Goal: Check status: Check status

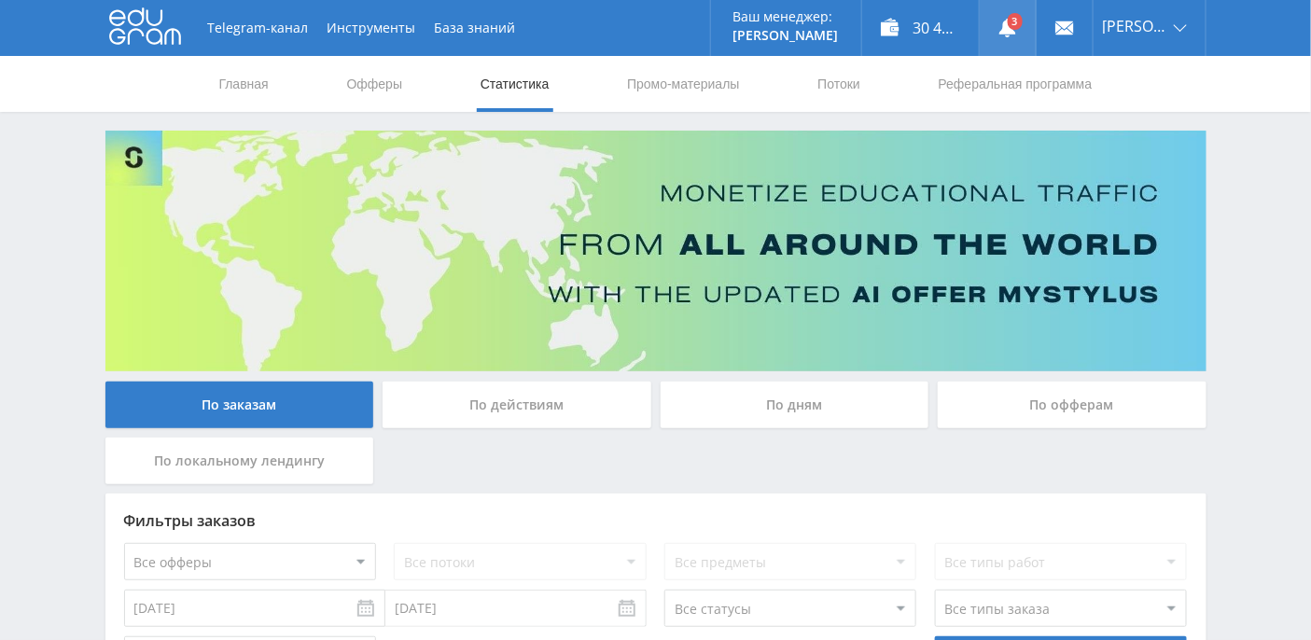
click at [1016, 29] on use at bounding box center [1007, 28] width 17 height 19
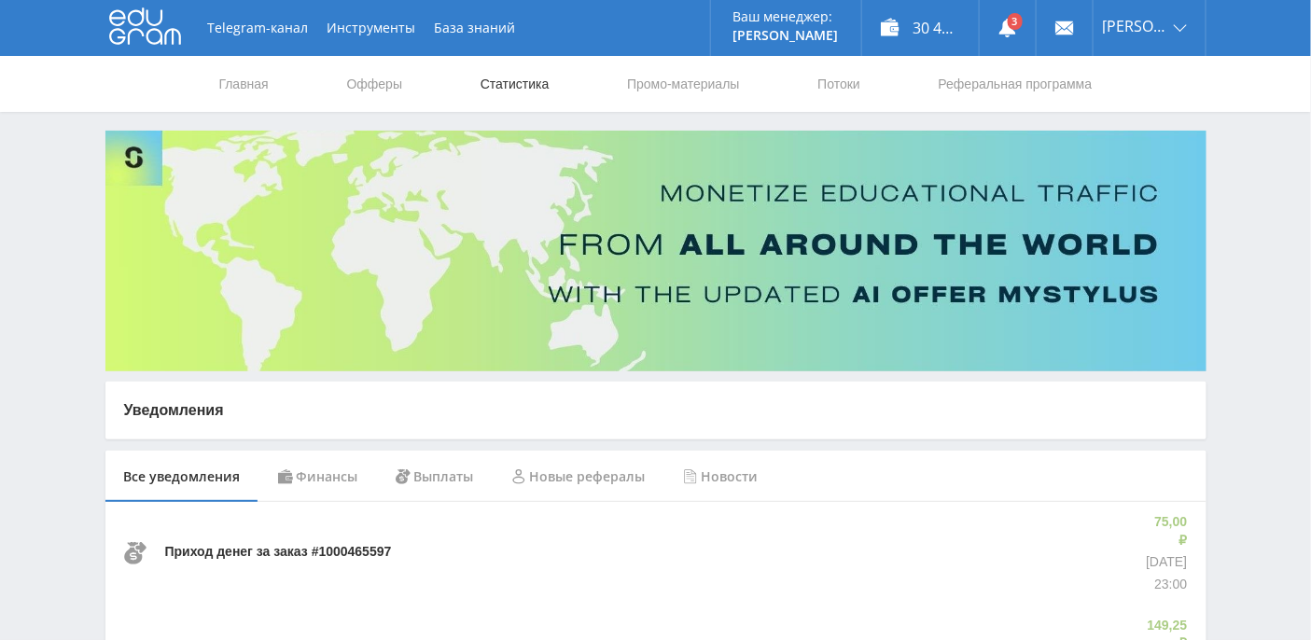
click at [506, 81] on link "Статистика" at bounding box center [515, 84] width 73 height 56
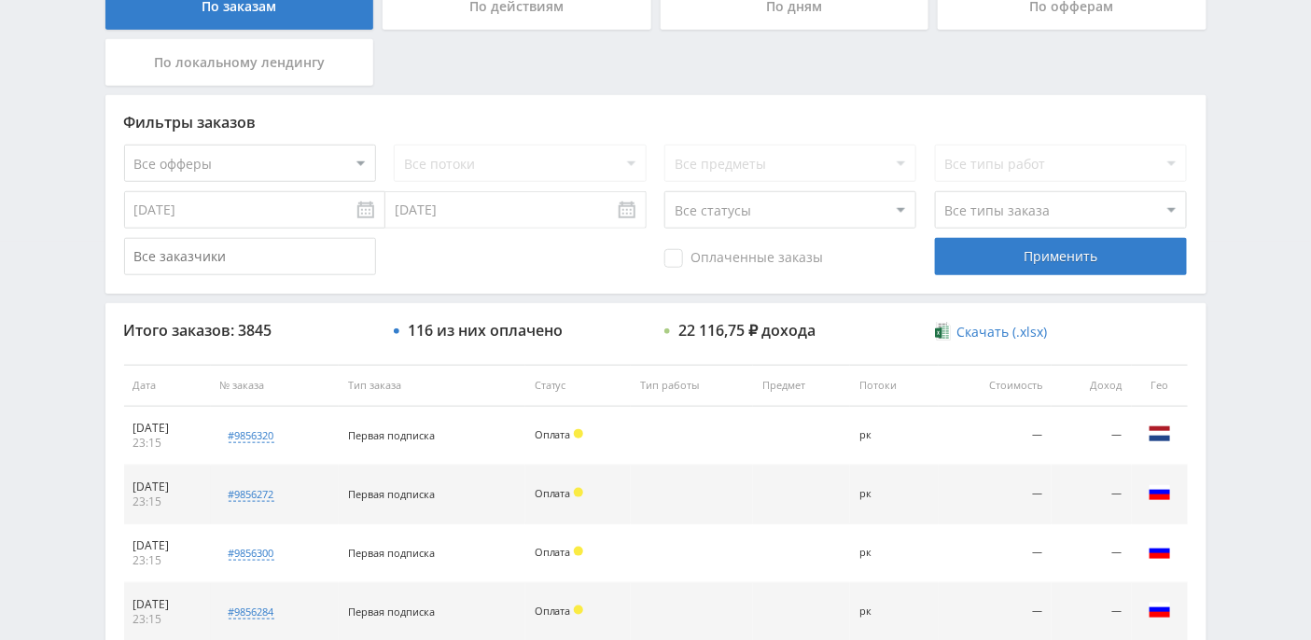
scroll to position [497, 0]
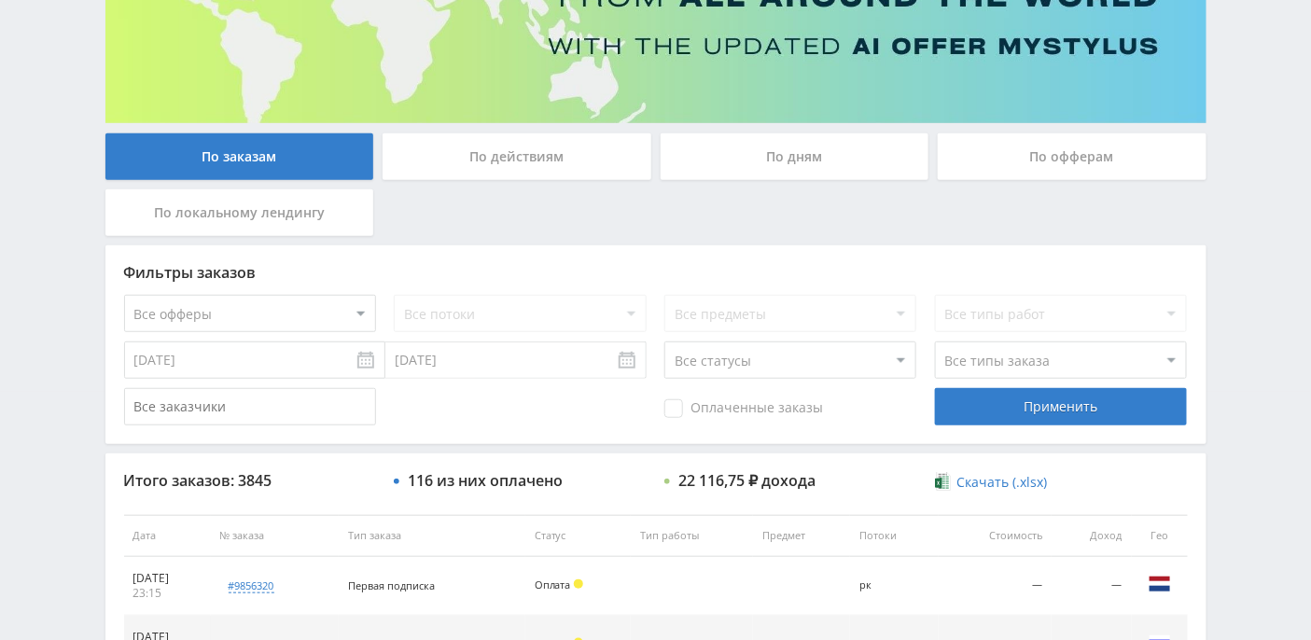
click at [805, 149] on div "По дням" at bounding box center [795, 156] width 269 height 47
click at [0, 0] on input "По дням" at bounding box center [0, 0] width 0 height 0
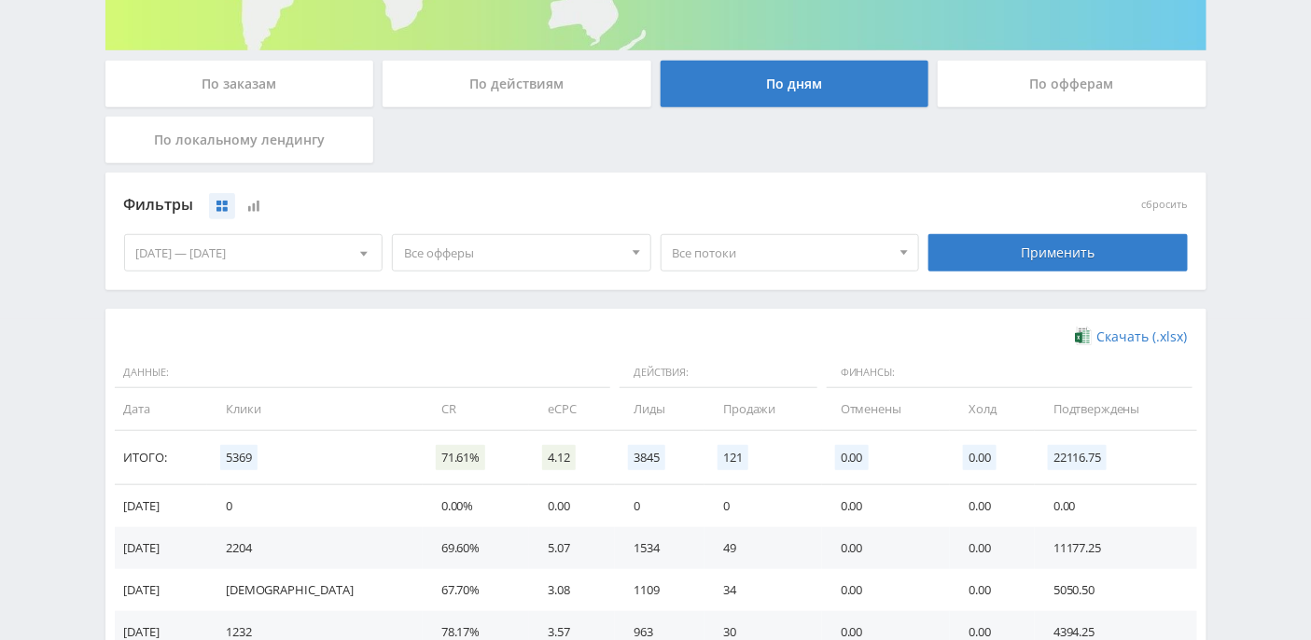
scroll to position [0, 0]
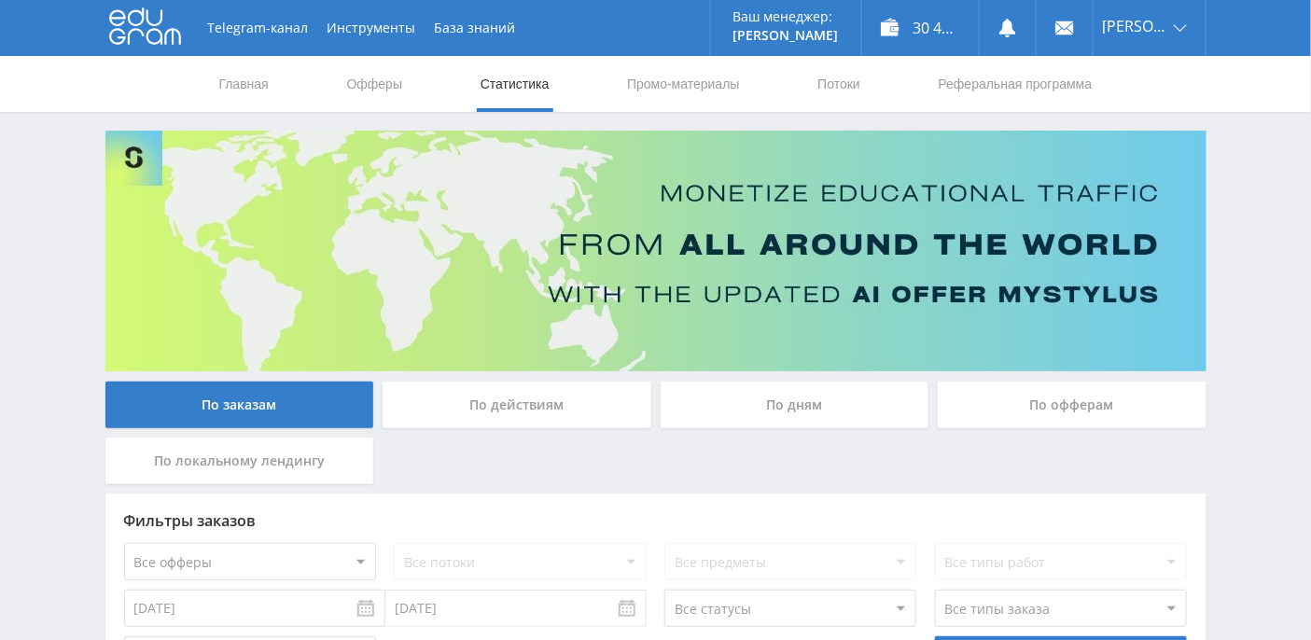
click at [784, 416] on div "По дням" at bounding box center [795, 405] width 269 height 47
click at [0, 0] on input "По дням" at bounding box center [0, 0] width 0 height 0
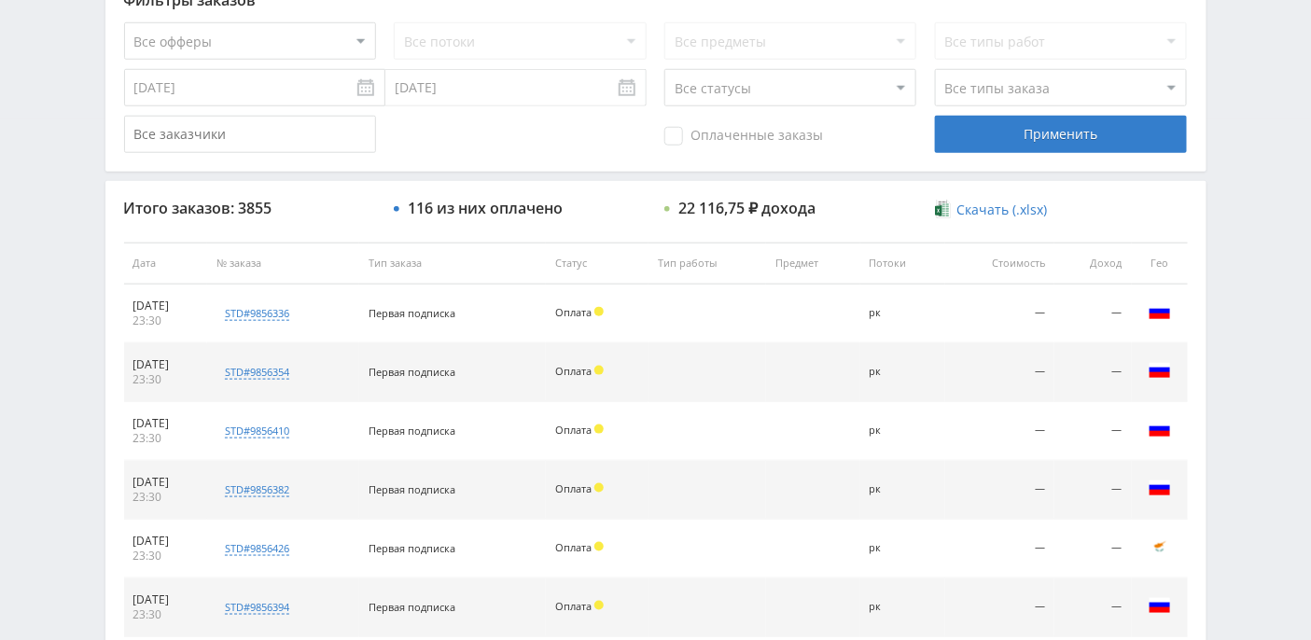
scroll to position [309, 0]
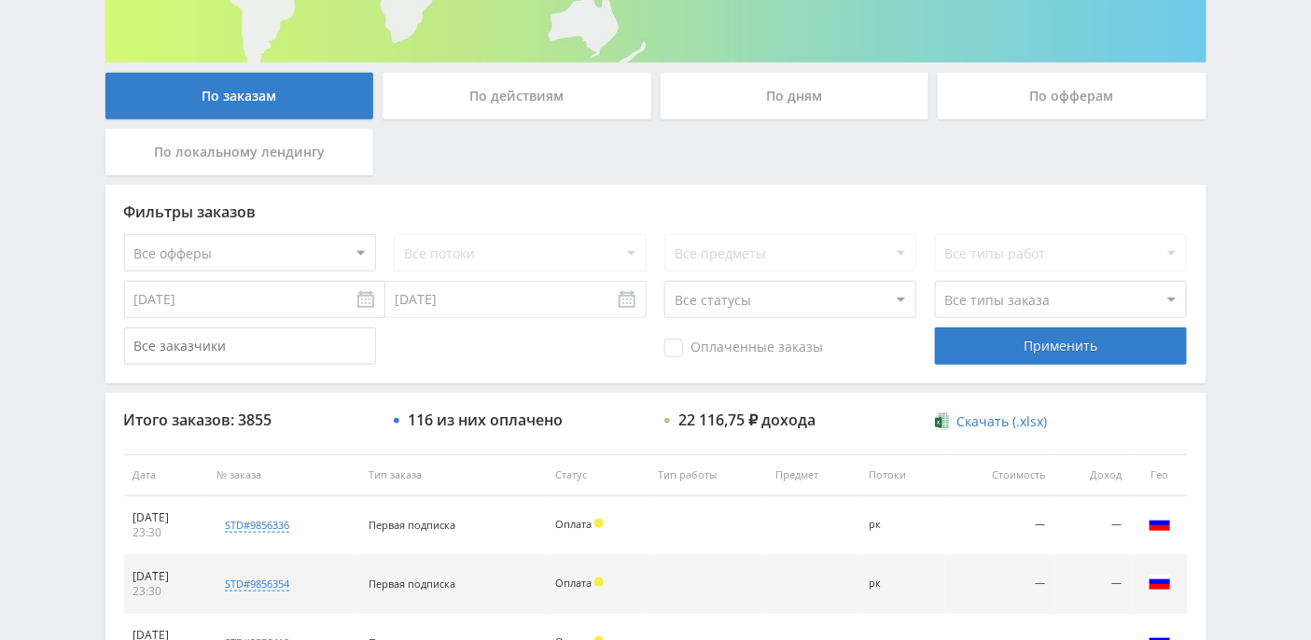
click at [556, 103] on div "По действиям" at bounding box center [517, 96] width 269 height 47
click at [0, 0] on input "По действиям" at bounding box center [0, 0] width 0 height 0
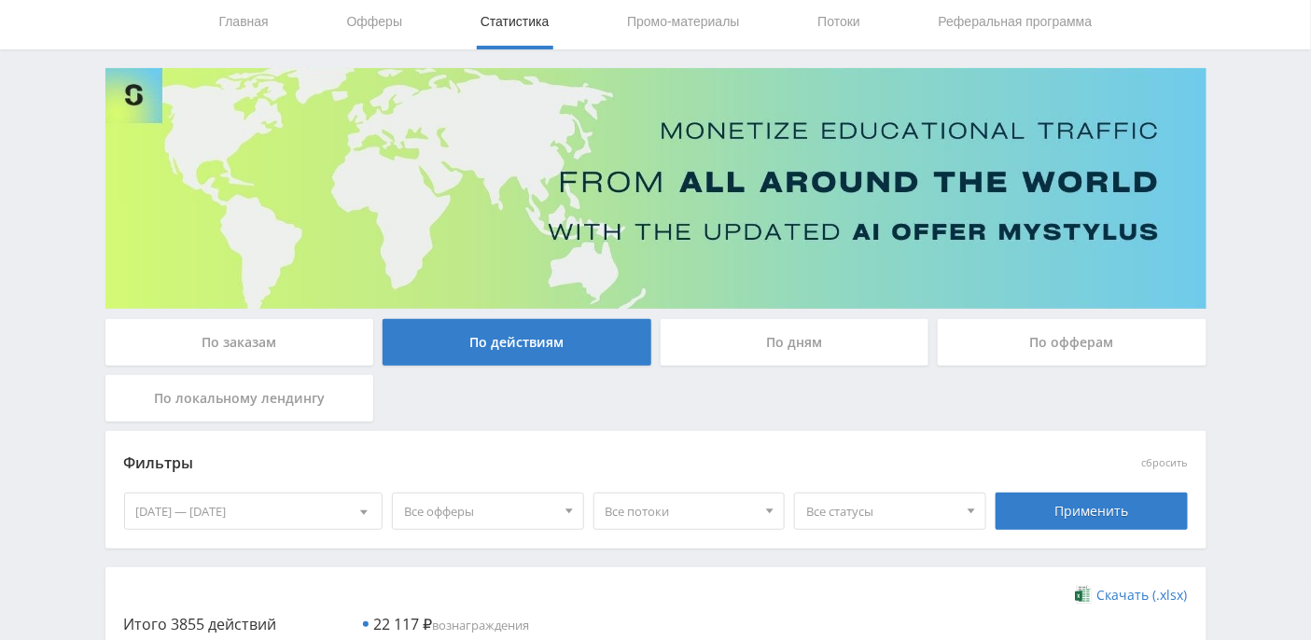
scroll to position [0, 0]
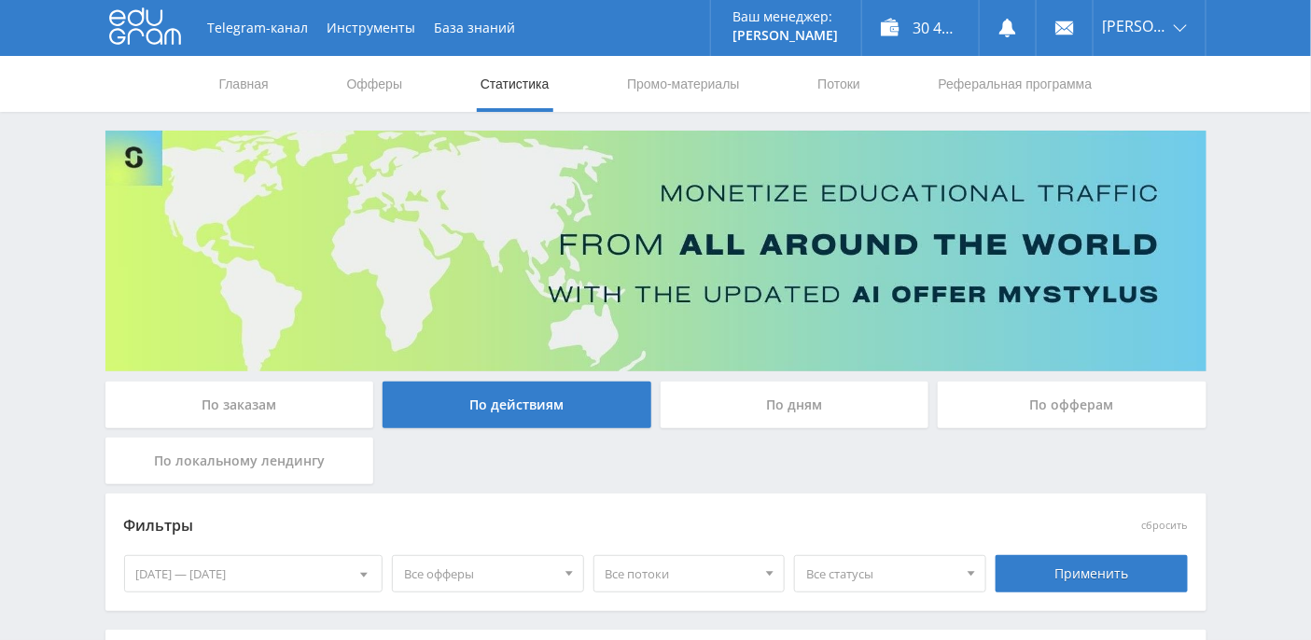
click at [816, 409] on div "По дням" at bounding box center [795, 405] width 269 height 47
click at [0, 0] on input "По дням" at bounding box center [0, 0] width 0 height 0
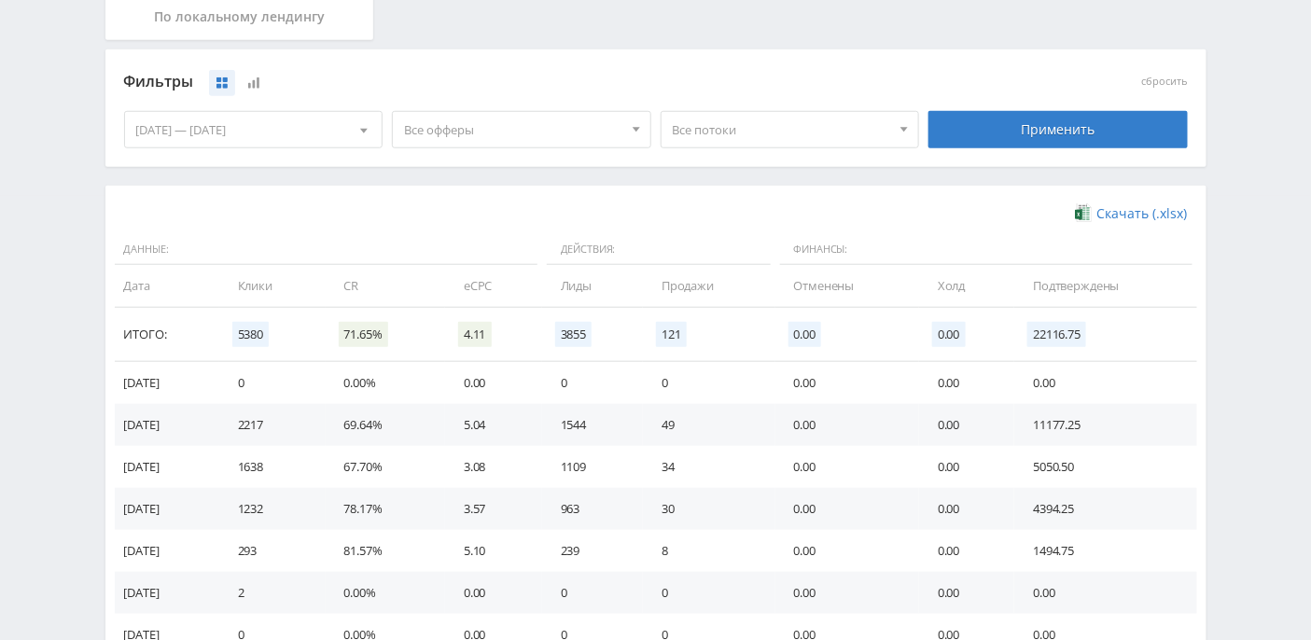
scroll to position [497, 0]
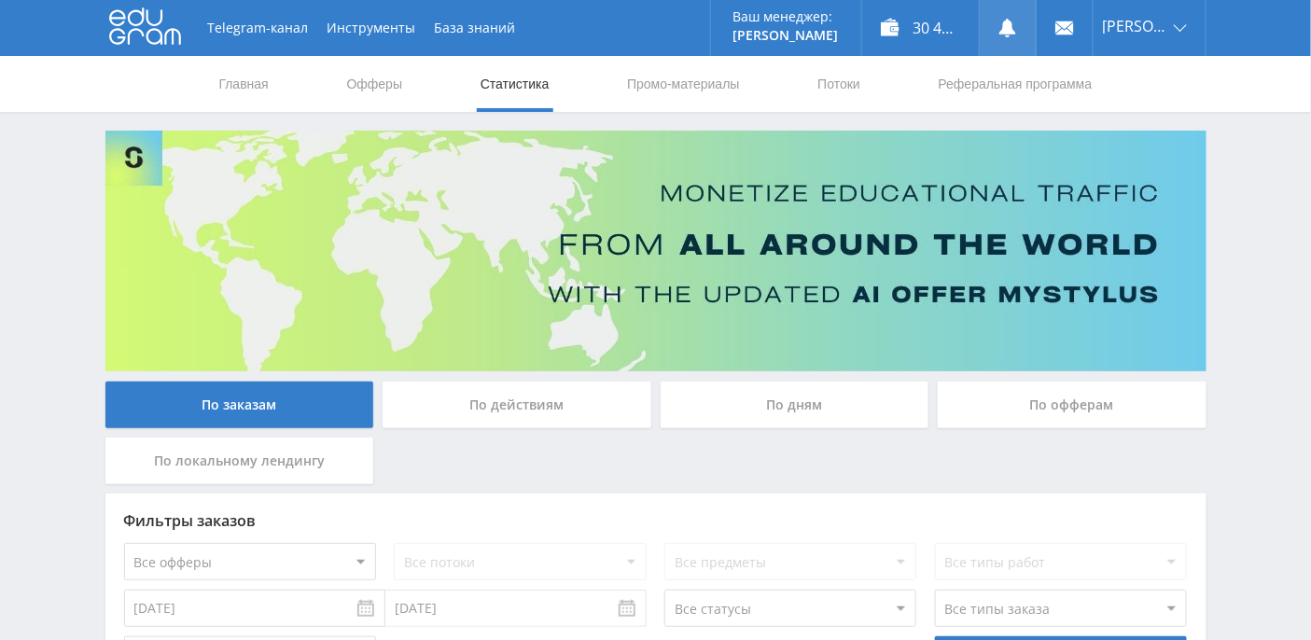
click at [1016, 35] on use at bounding box center [1007, 28] width 17 height 19
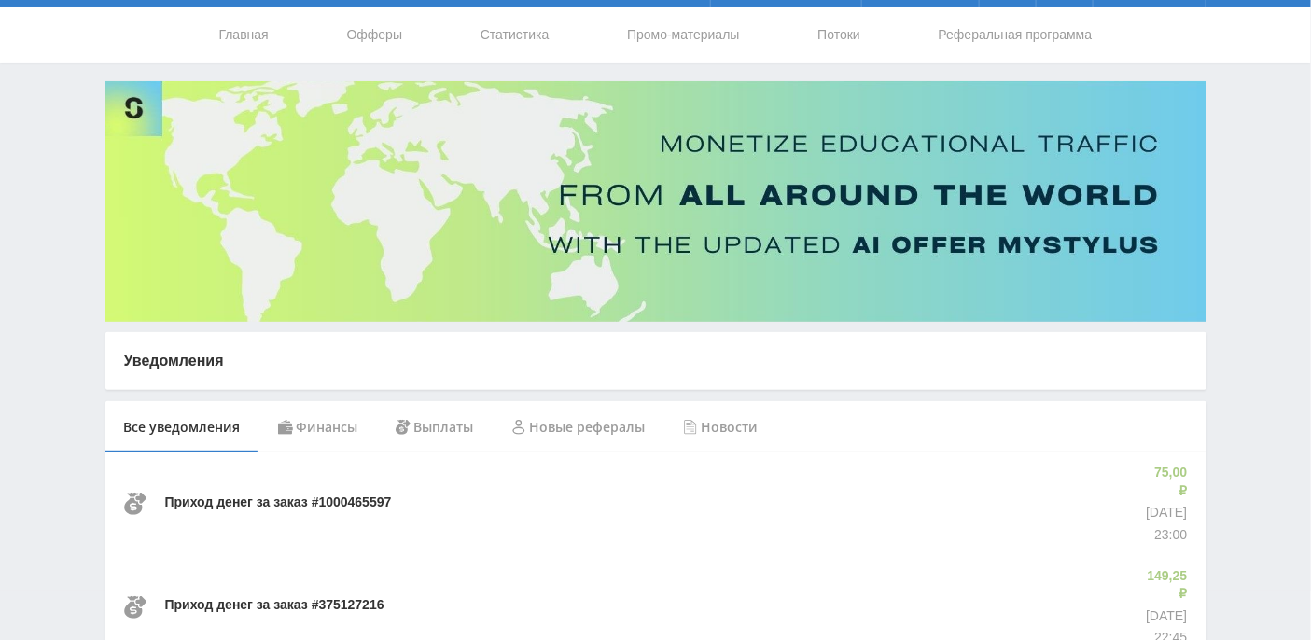
scroll to position [10, 0]
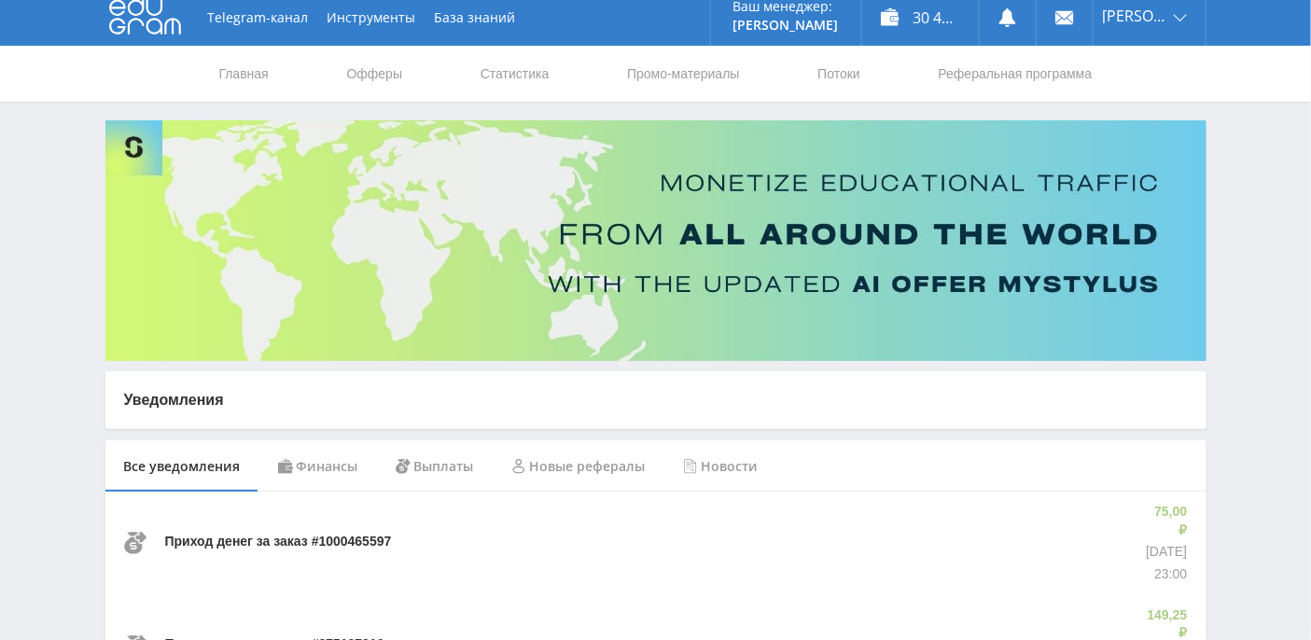
click at [315, 460] on div "Финансы" at bounding box center [318, 466] width 118 height 52
click at [439, 468] on div "Выплаты" at bounding box center [435, 466] width 116 height 52
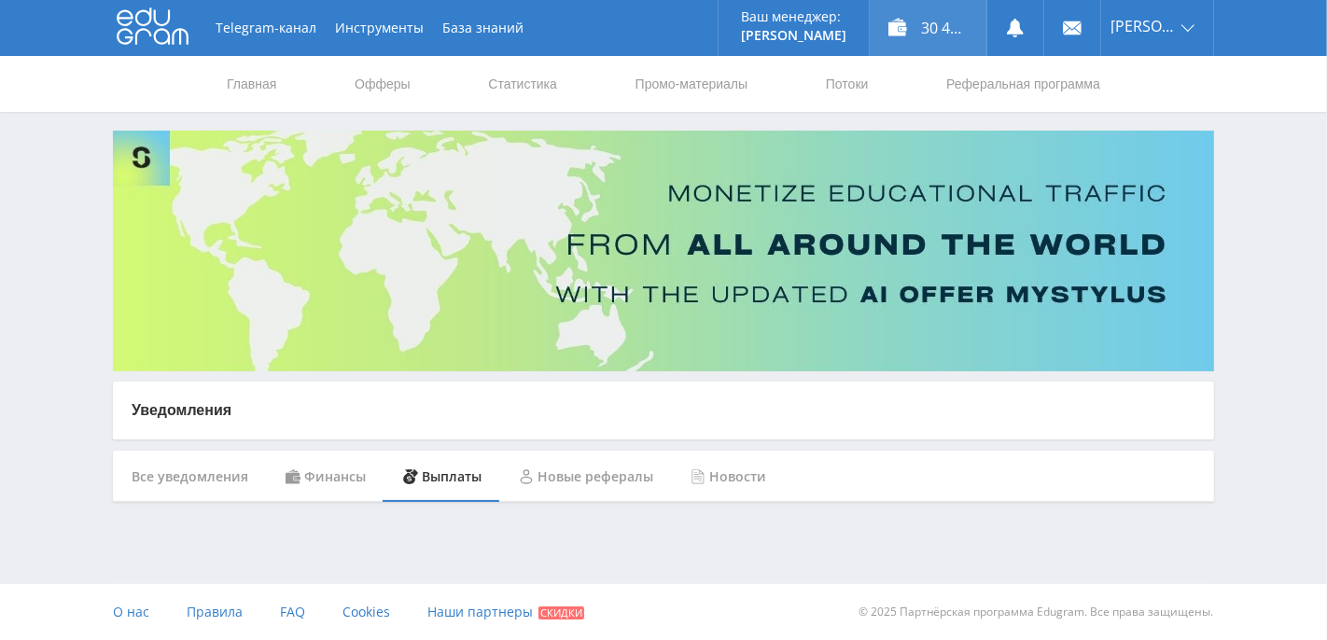
click at [942, 44] on div "30 463,21 ₽" at bounding box center [928, 28] width 117 height 56
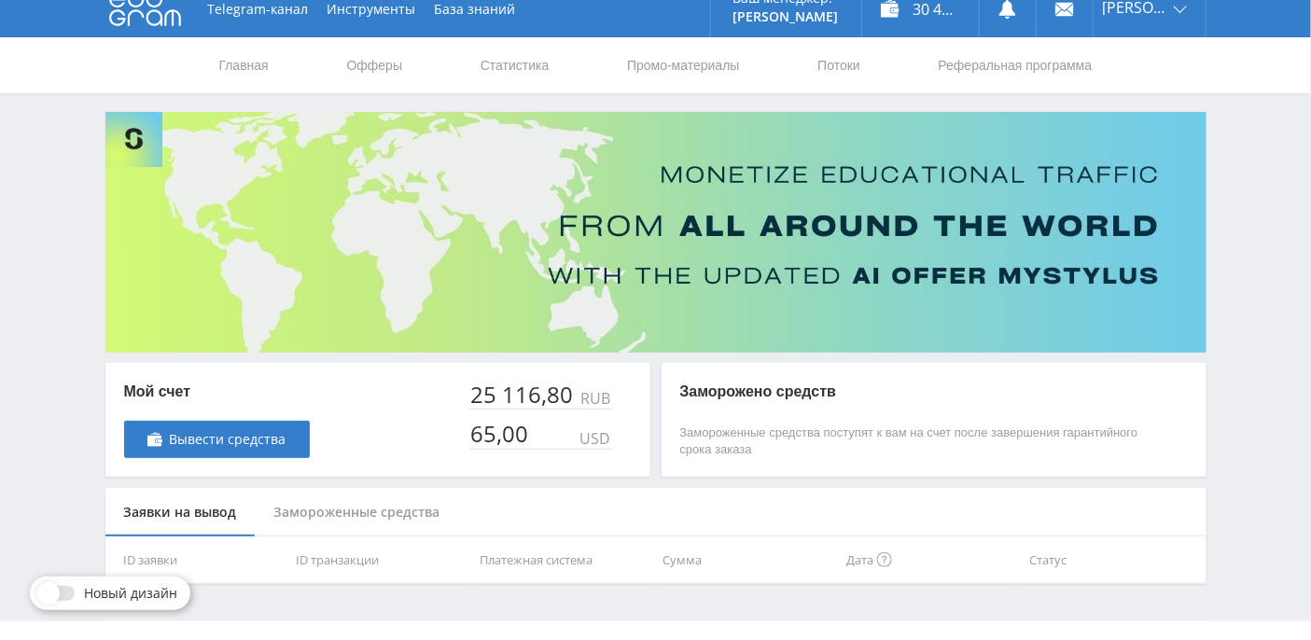
scroll to position [53, 0]
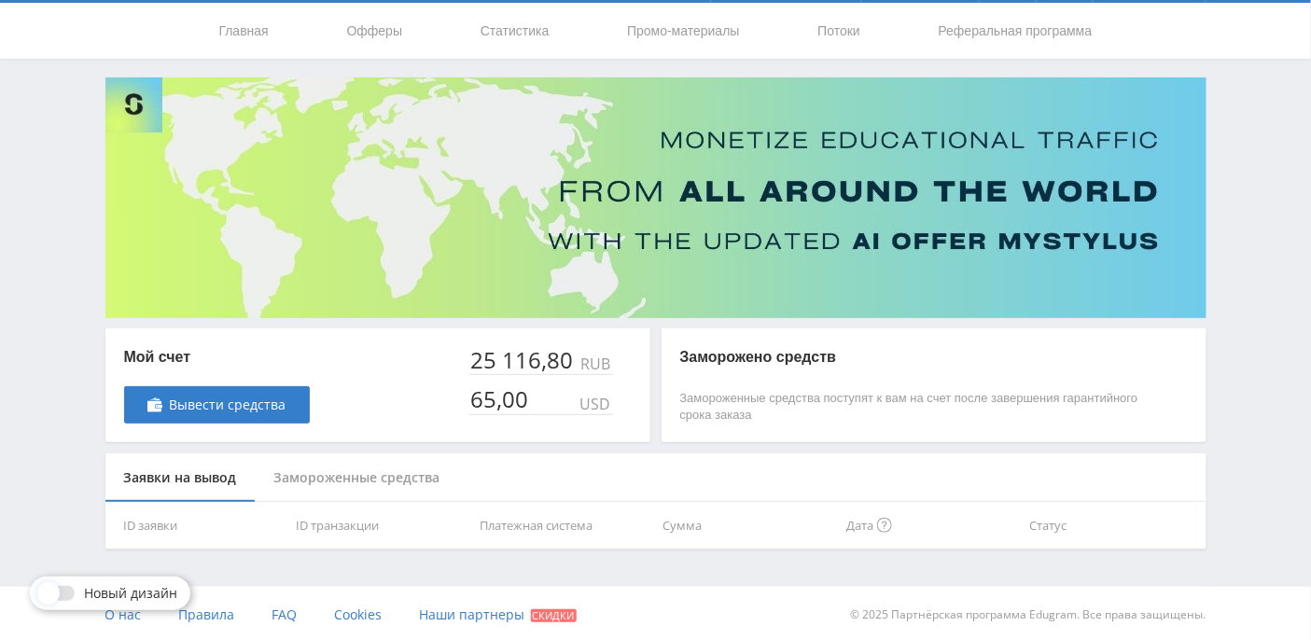
click at [401, 470] on div "Замороженные средства" at bounding box center [357, 478] width 203 height 49
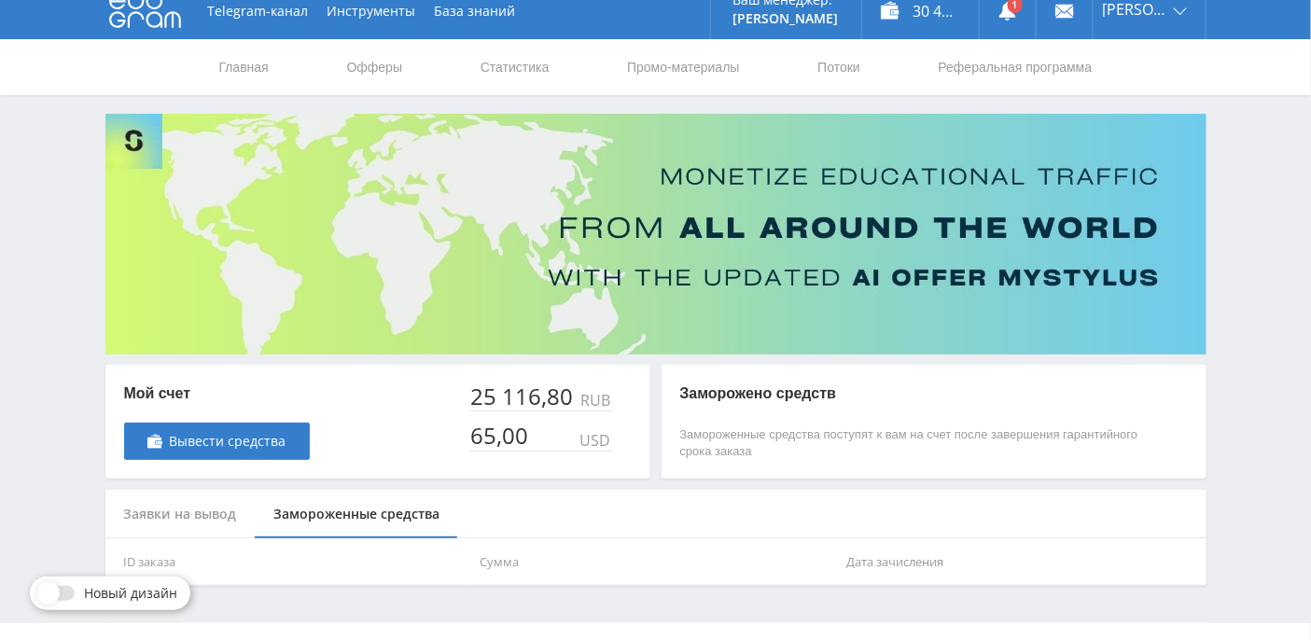
scroll to position [0, 0]
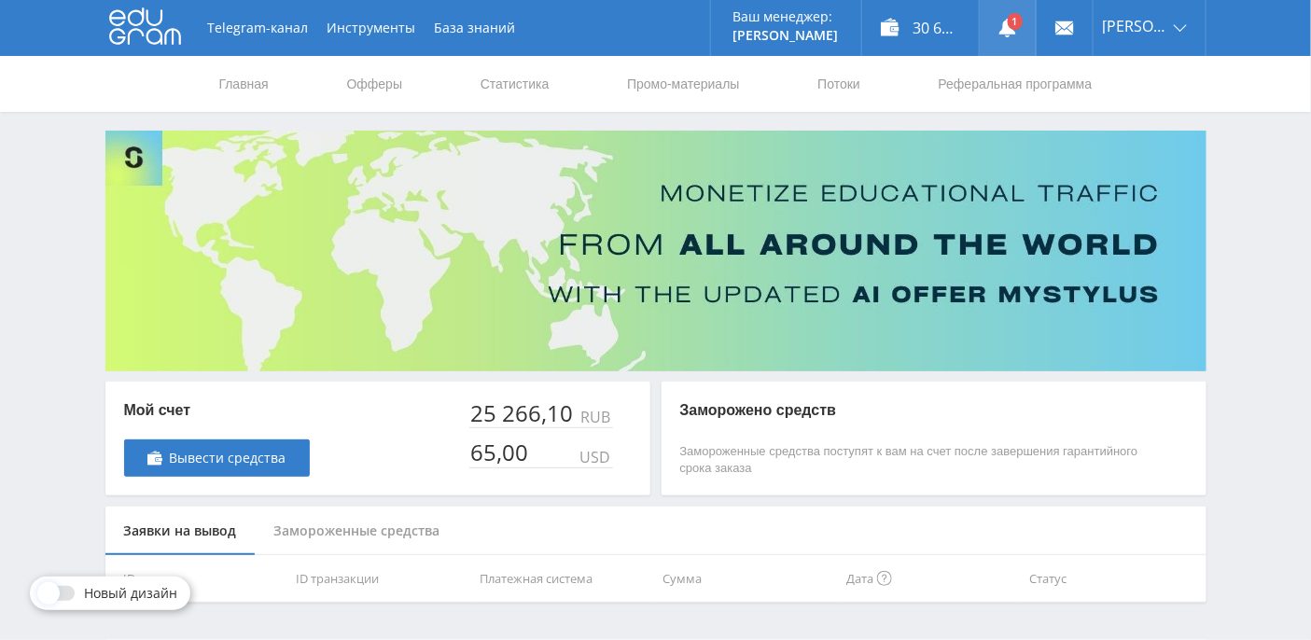
click at [1034, 28] on link at bounding box center [1008, 28] width 56 height 56
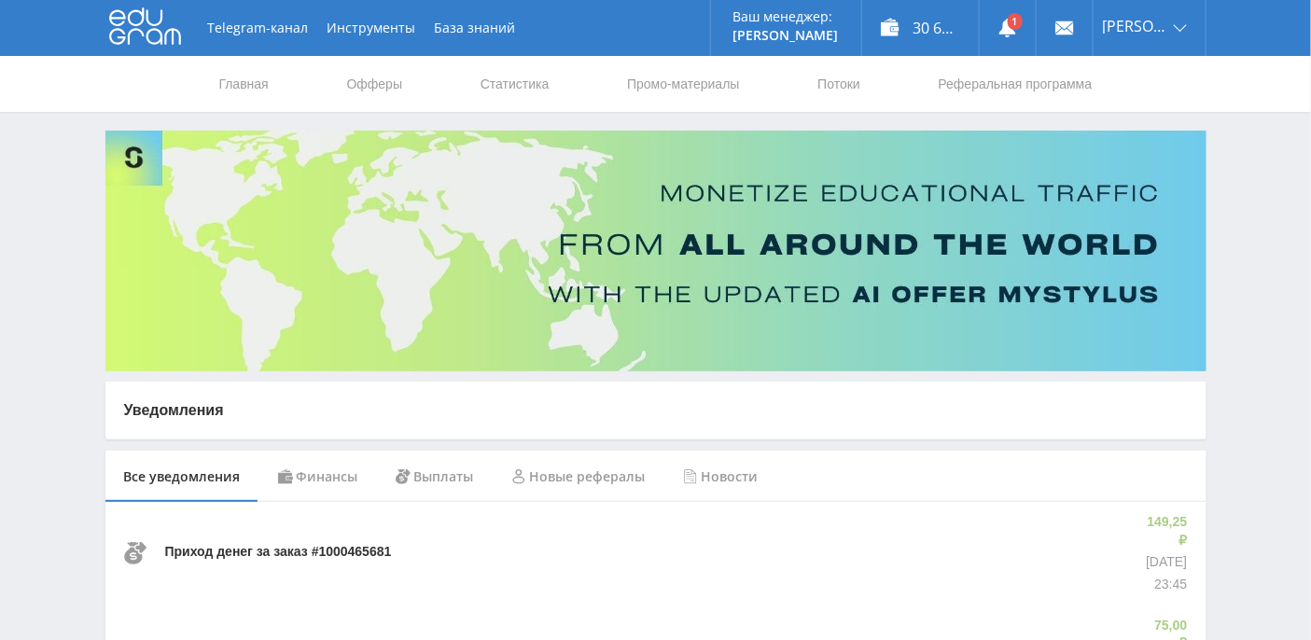
click at [184, 41] on div "Telegram-канал Инструменты База знаний Ваш менеджер: [PERSON_NAME] Online @edug…" at bounding box center [655, 28] width 1101 height 56
click at [162, 37] on icon at bounding box center [145, 25] width 72 height 37
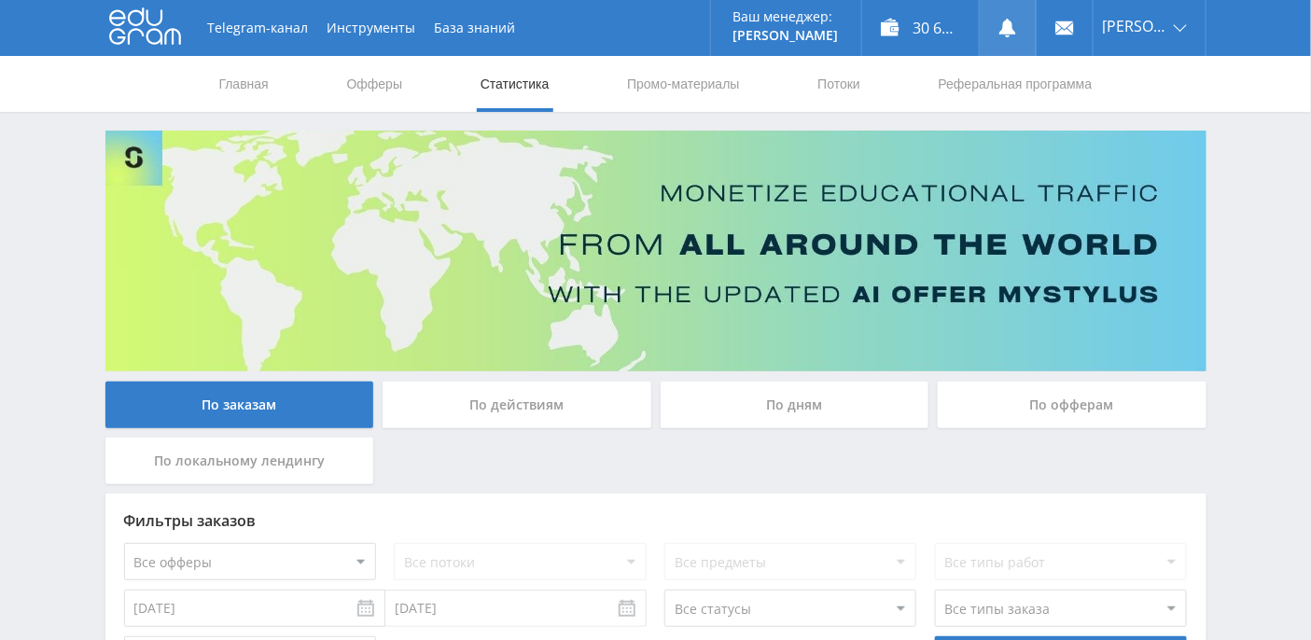
click at [1016, 29] on use at bounding box center [1007, 28] width 17 height 19
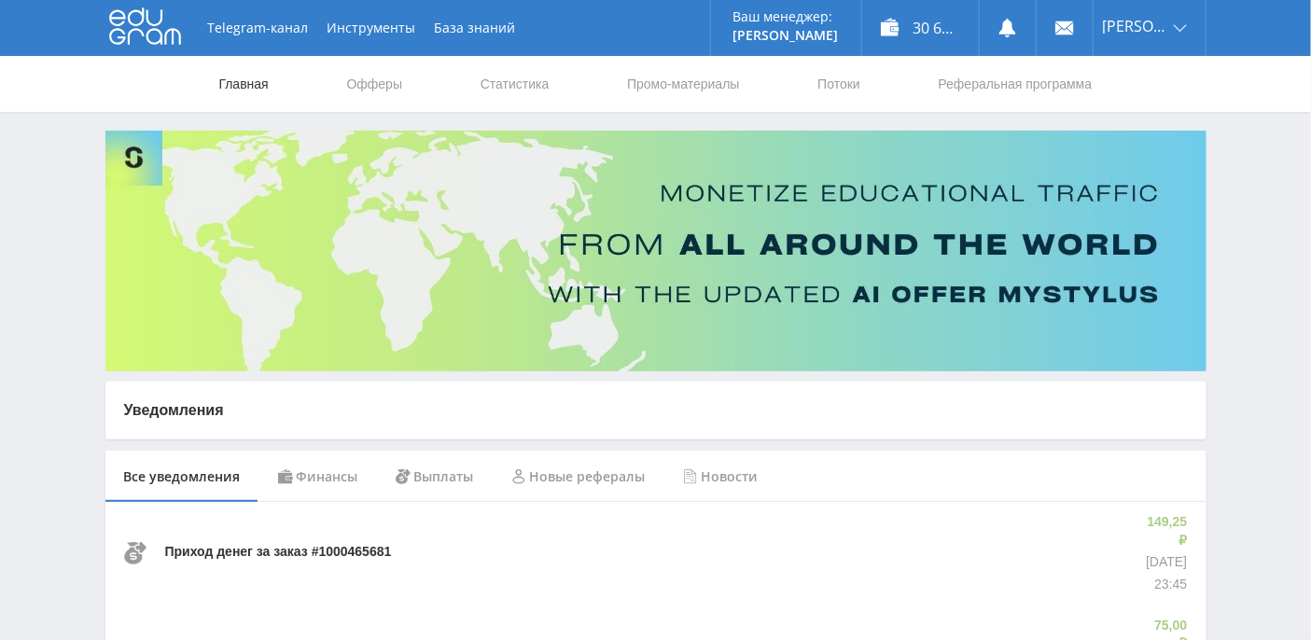
click at [250, 87] on link "Главная" at bounding box center [243, 84] width 53 height 56
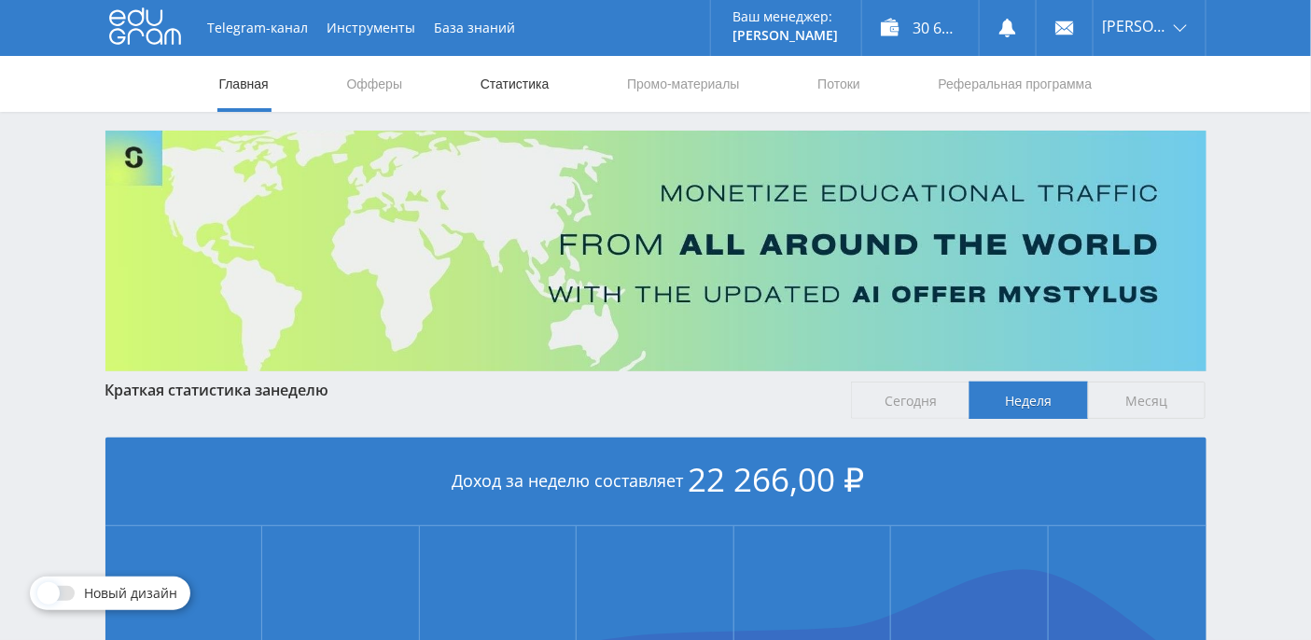
click at [499, 83] on link "Статистика" at bounding box center [515, 84] width 73 height 56
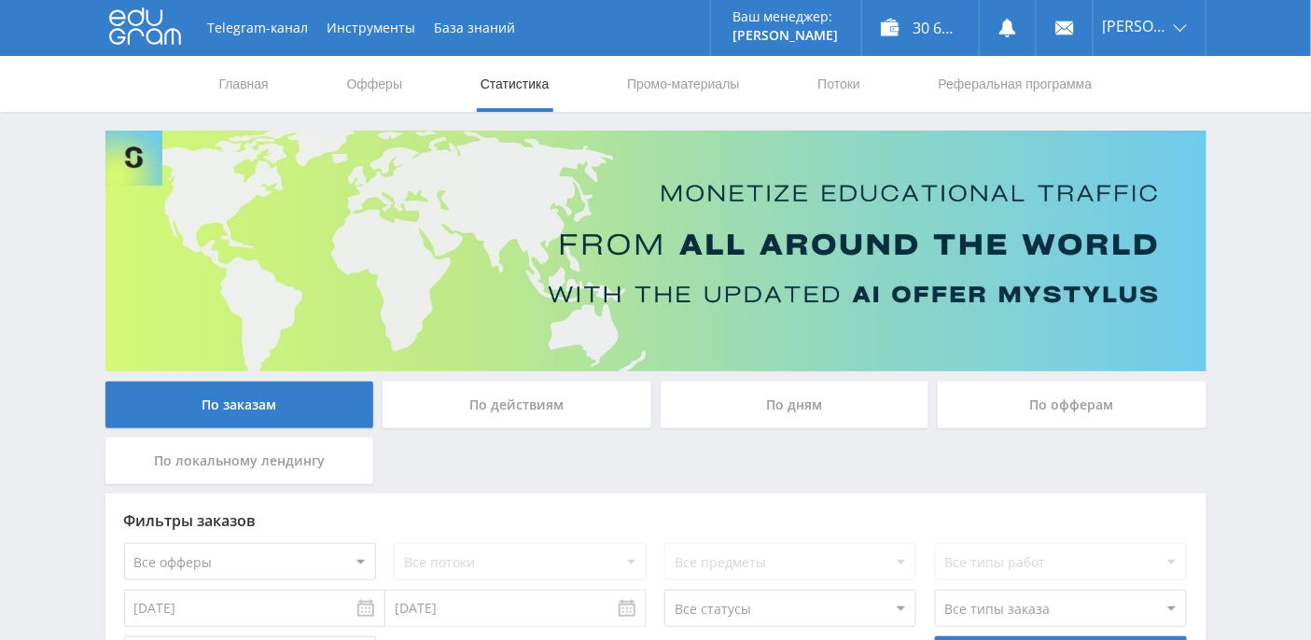
click at [837, 402] on div "По дням" at bounding box center [795, 405] width 269 height 47
click at [0, 0] on input "По дням" at bounding box center [0, 0] width 0 height 0
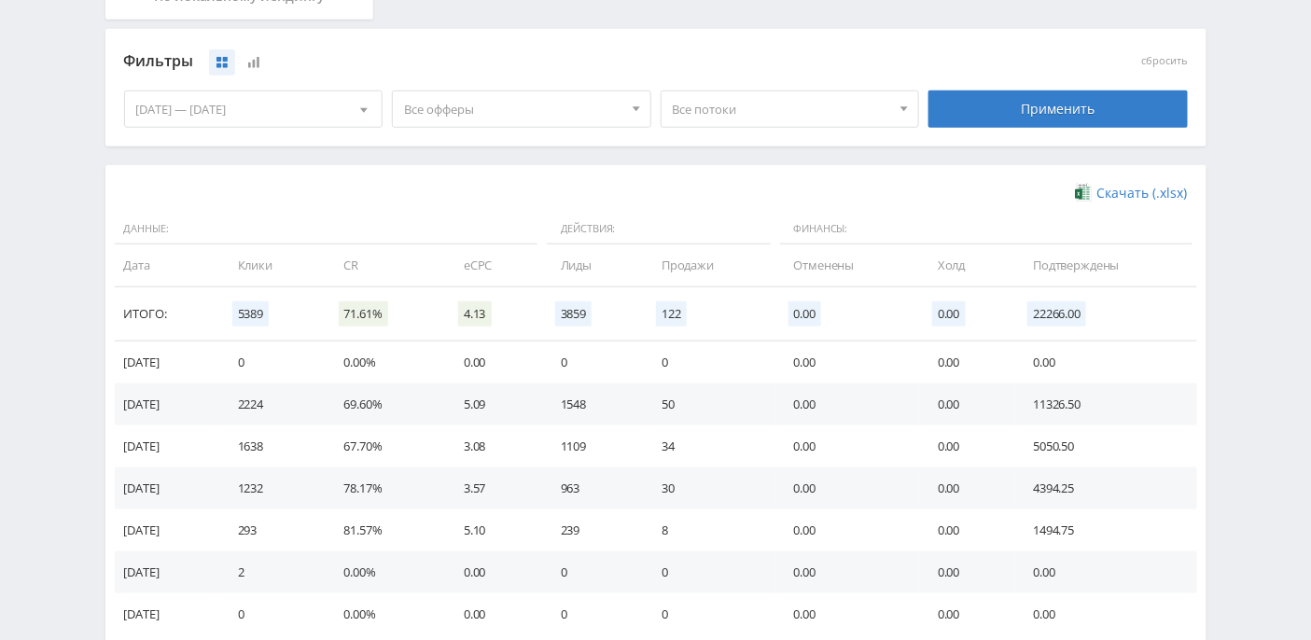
scroll to position [488, 0]
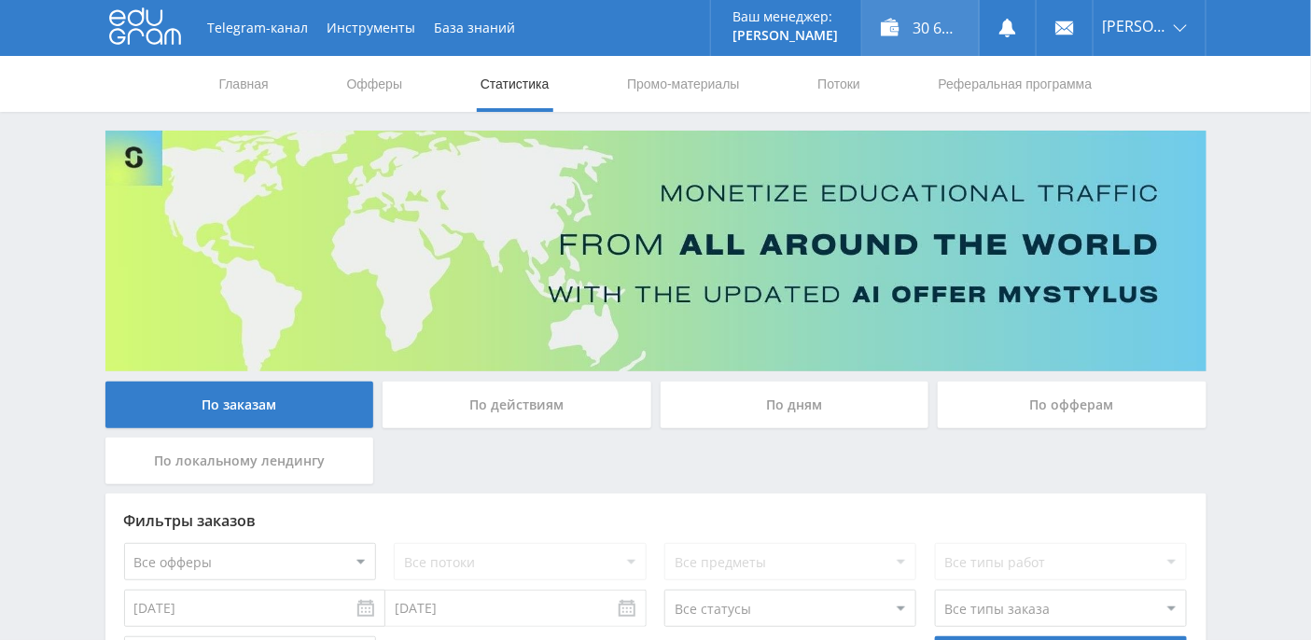
click at [965, 32] on div "30 612,51 ₽" at bounding box center [920, 28] width 117 height 56
